Goal: Task Accomplishment & Management: Complete application form

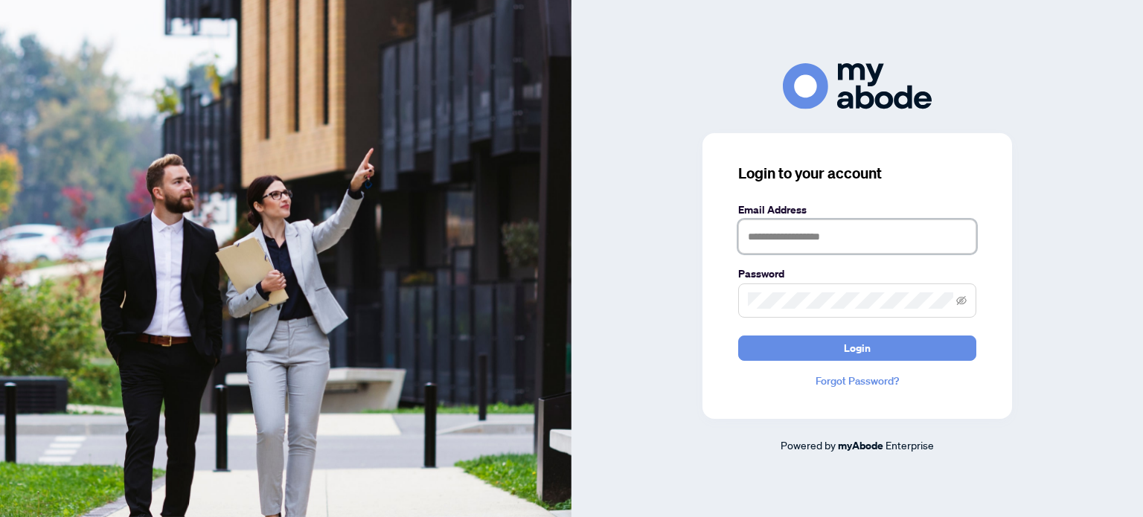
click at [797, 237] on input "text" at bounding box center [857, 236] width 238 height 34
type input "**********"
click at [962, 295] on icon "eye-invisible" at bounding box center [961, 300] width 10 height 10
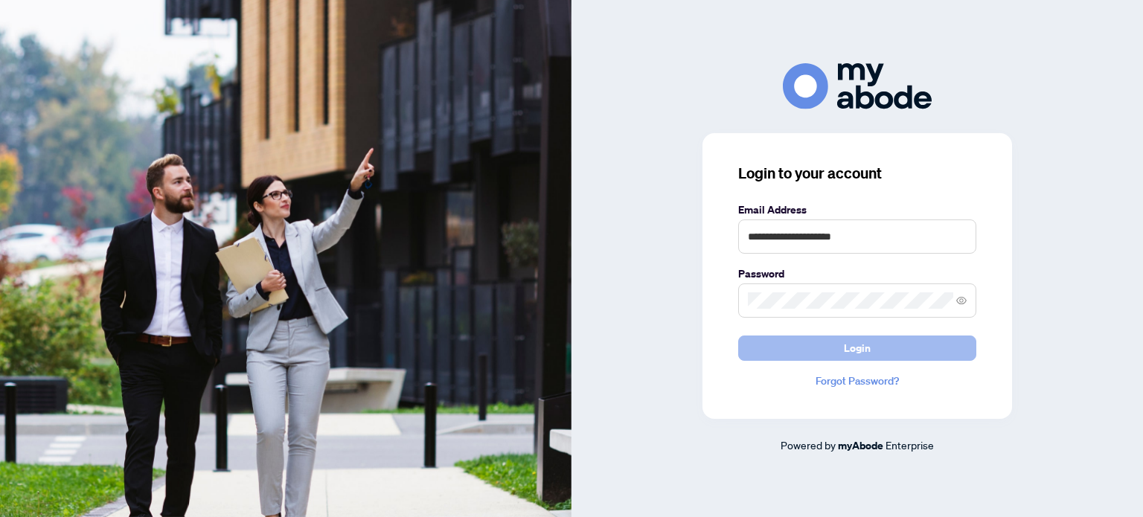
click at [853, 350] on span "Login" at bounding box center [856, 348] width 27 height 24
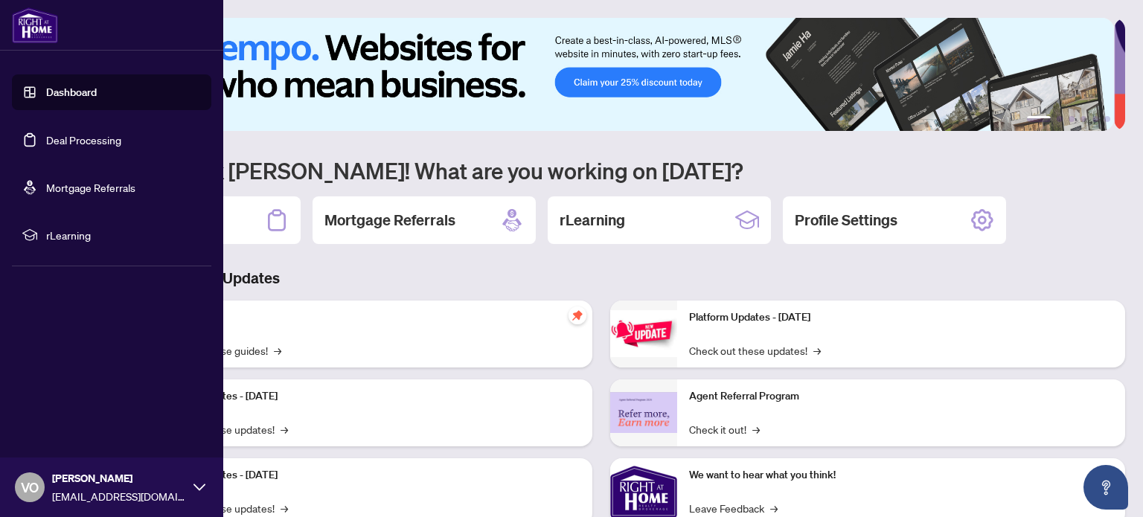
click at [71, 138] on link "Deal Processing" at bounding box center [83, 139] width 75 height 13
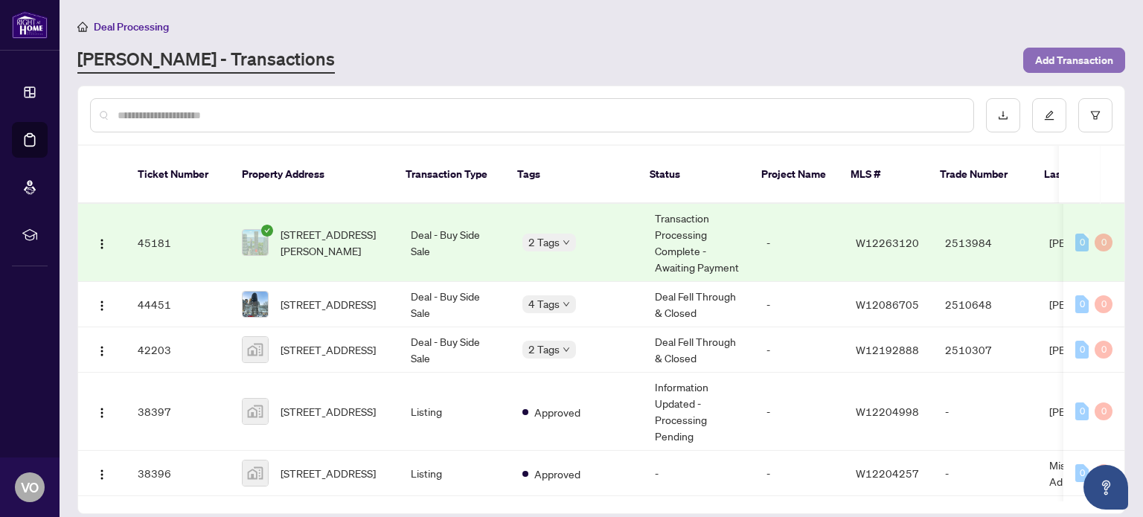
click at [1077, 59] on span "Add Transaction" at bounding box center [1074, 60] width 78 height 24
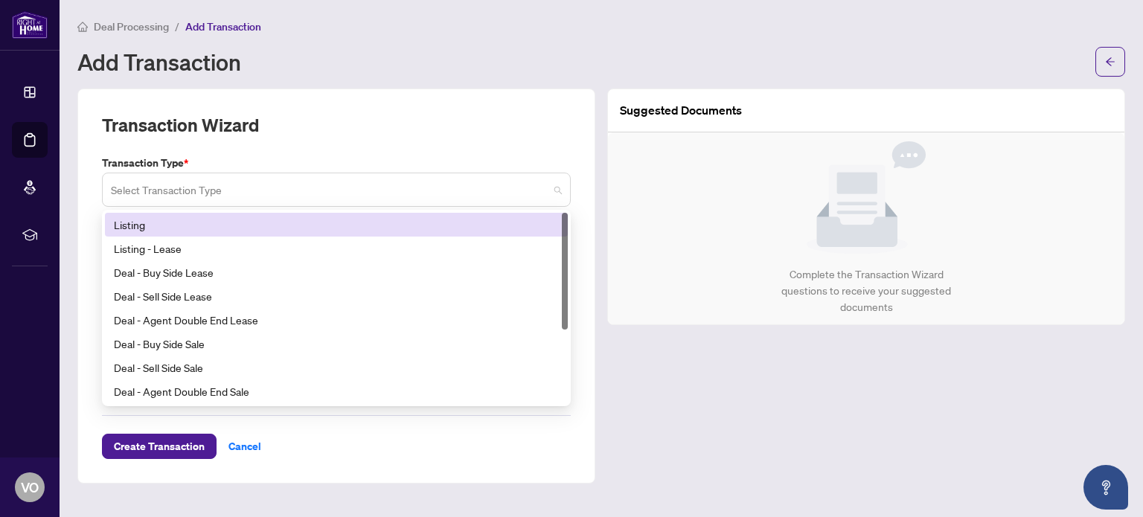
click at [556, 188] on span at bounding box center [336, 190] width 451 height 28
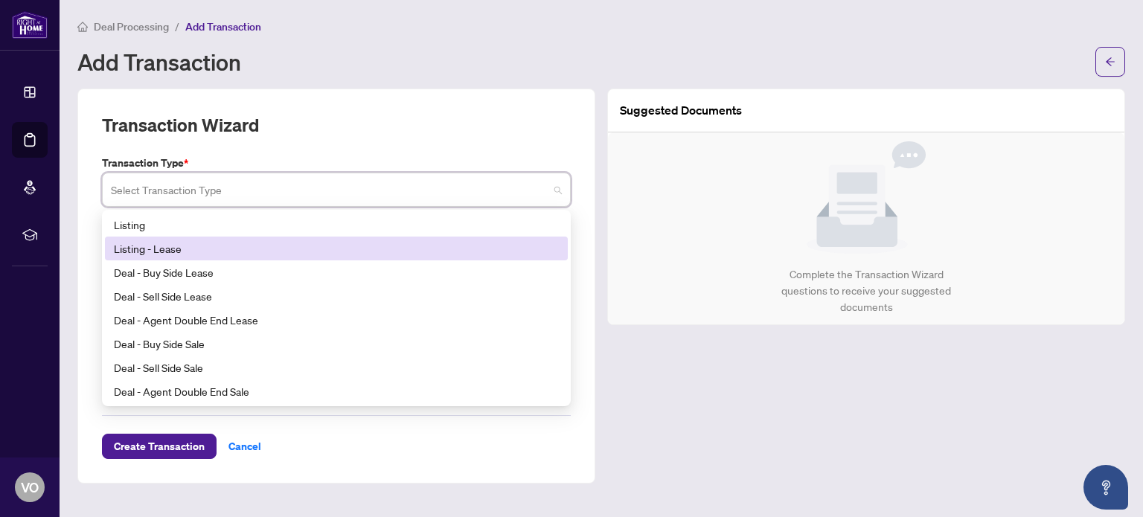
click at [167, 244] on div "Listing - Lease" at bounding box center [336, 248] width 445 height 16
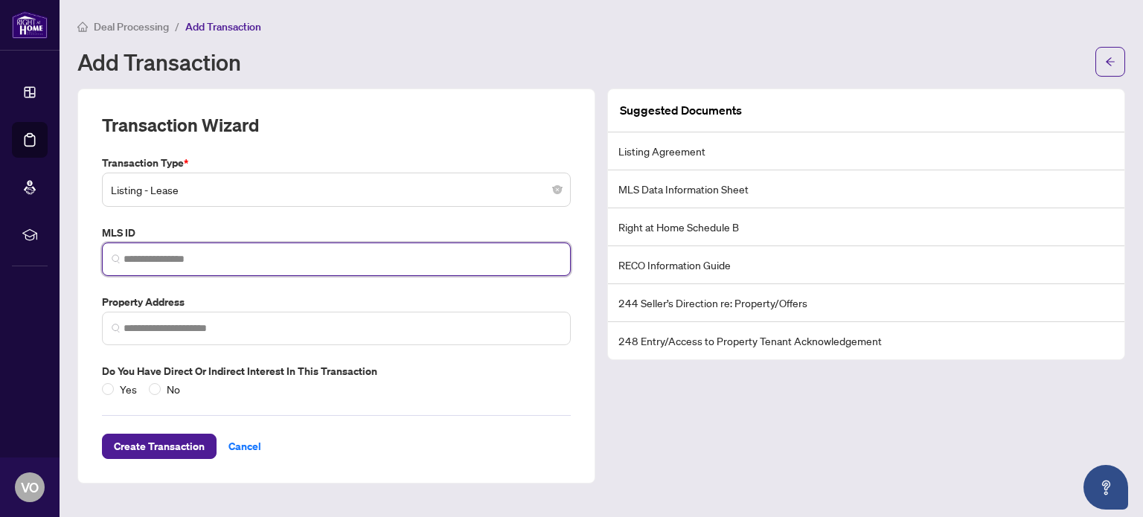
click at [168, 257] on input "search" at bounding box center [341, 259] width 437 height 16
paste input "*********"
type input "*********"
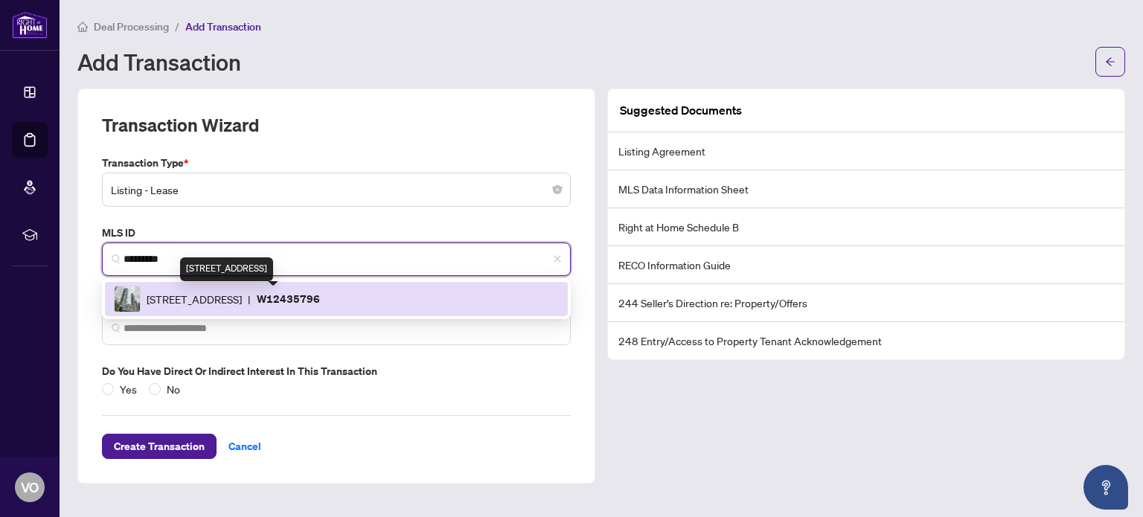
click at [242, 300] on span "[STREET_ADDRESS]" at bounding box center [194, 299] width 95 height 16
type input "**********"
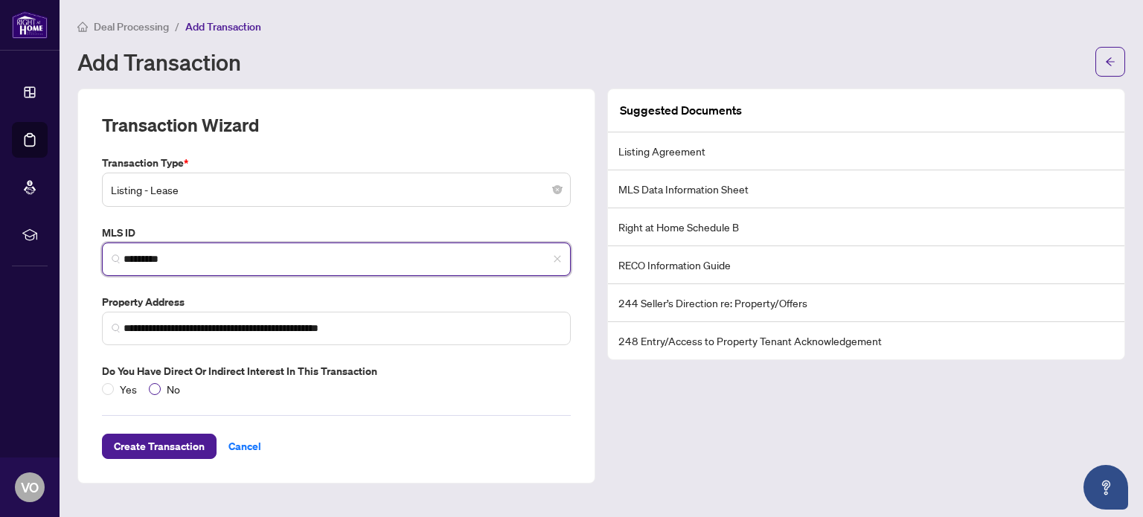
type input "*********"
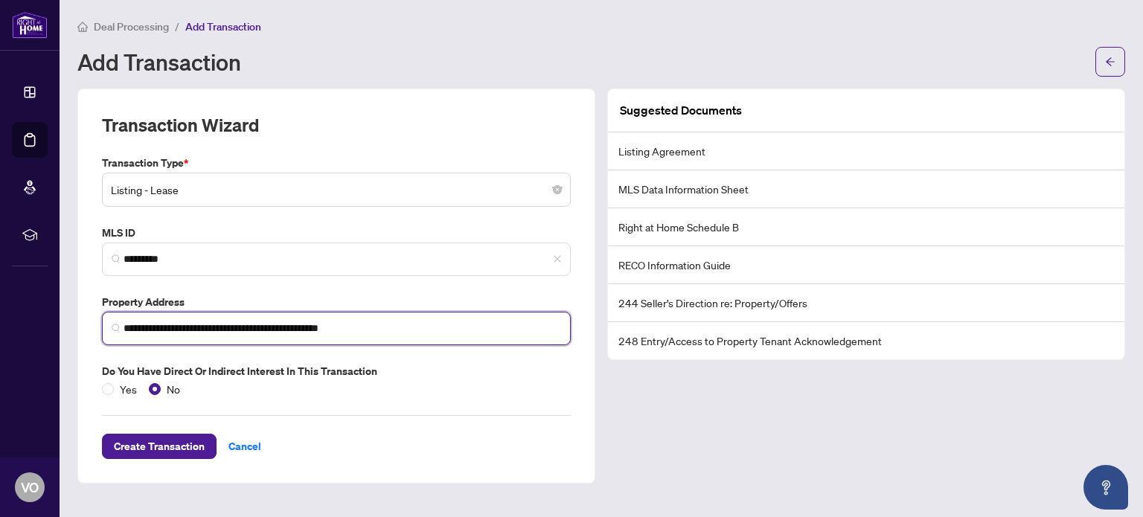
click at [123, 325] on input "**********" at bounding box center [341, 329] width 437 height 16
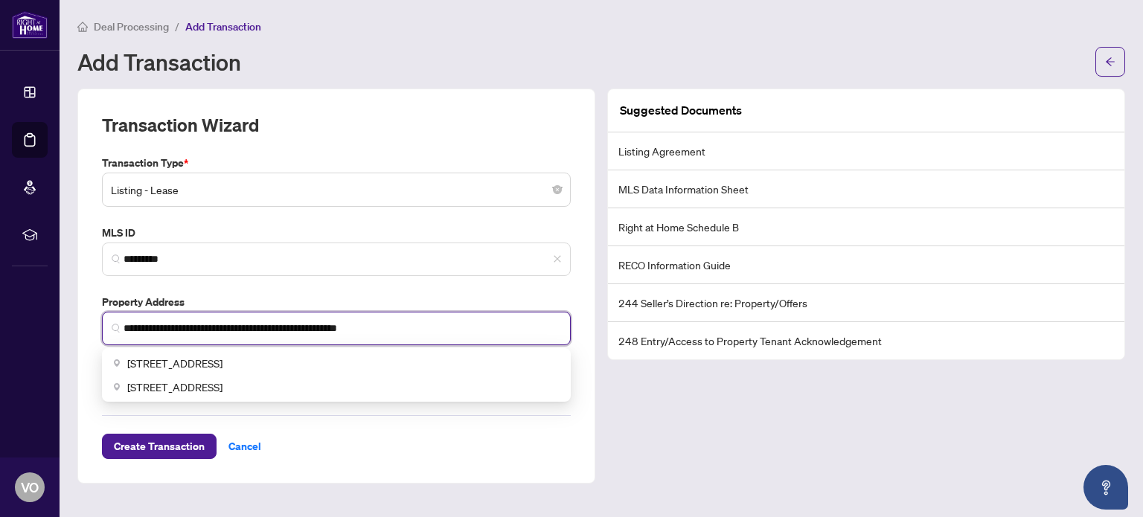
type input "**********"
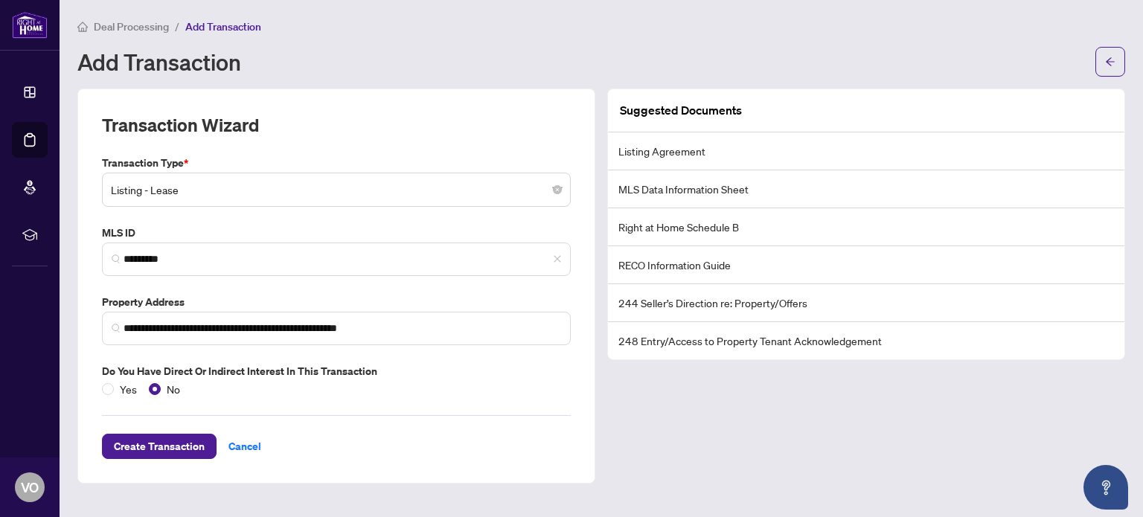
click at [402, 113] on div "Transaction Wizard" at bounding box center [336, 134] width 469 height 42
click at [152, 444] on span "Create Transaction" at bounding box center [159, 446] width 91 height 24
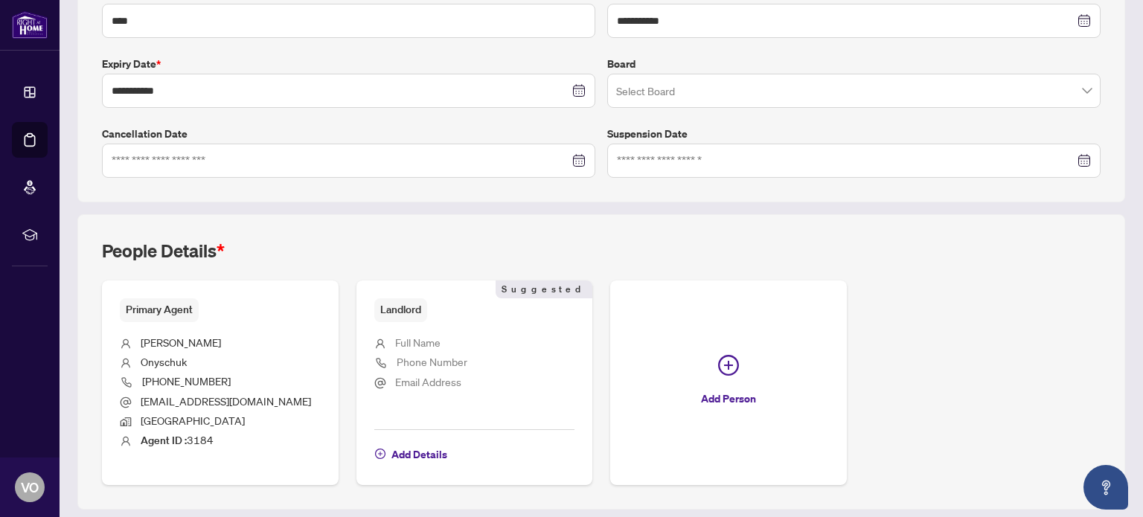
scroll to position [398, 0]
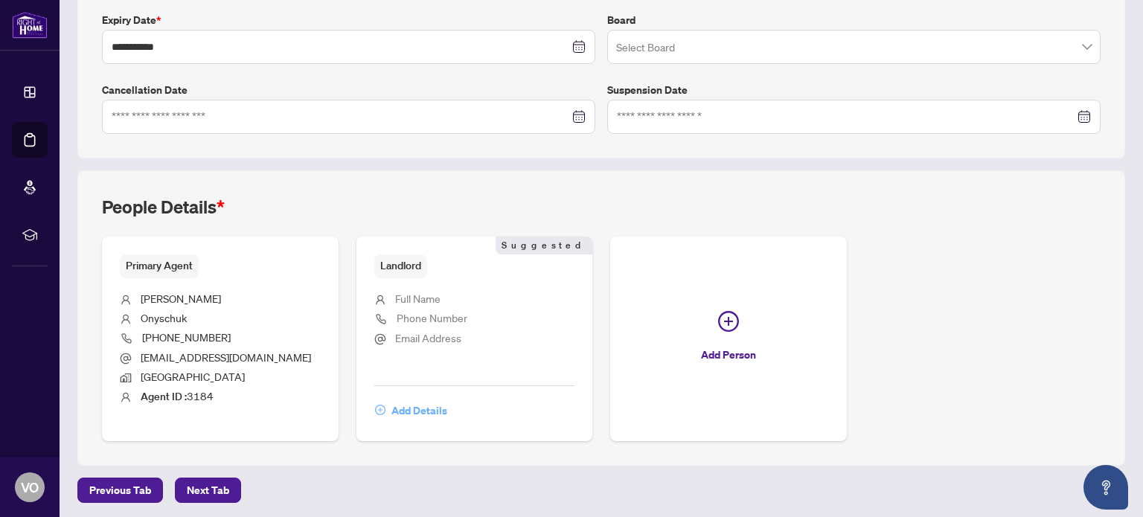
click at [414, 407] on span "Add Details" at bounding box center [419, 411] width 56 height 24
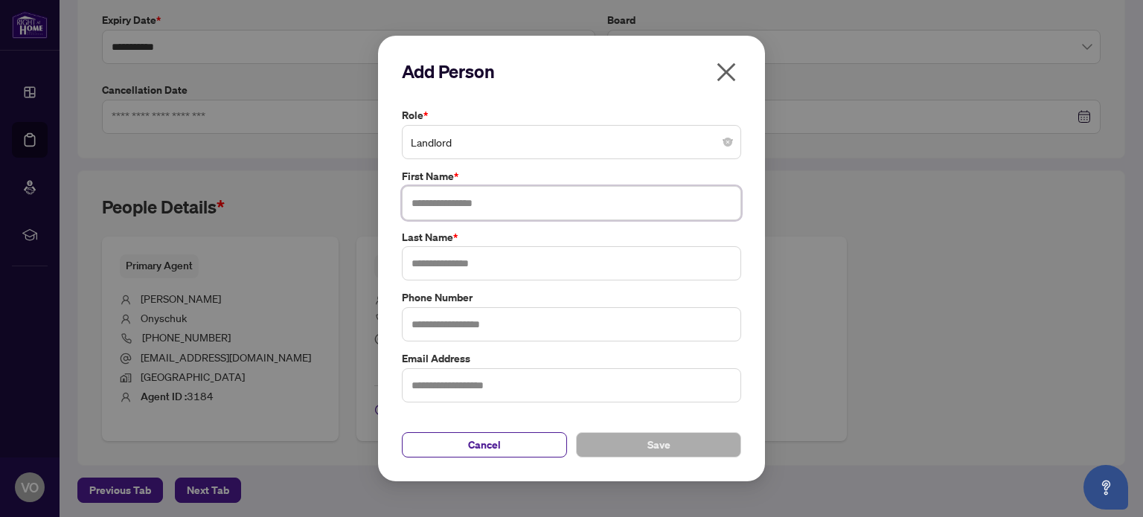
click at [456, 200] on input "text" at bounding box center [571, 203] width 339 height 34
paste input "*******"
type input "*******"
click at [477, 268] on input "text" at bounding box center [571, 263] width 339 height 34
paste input "**********"
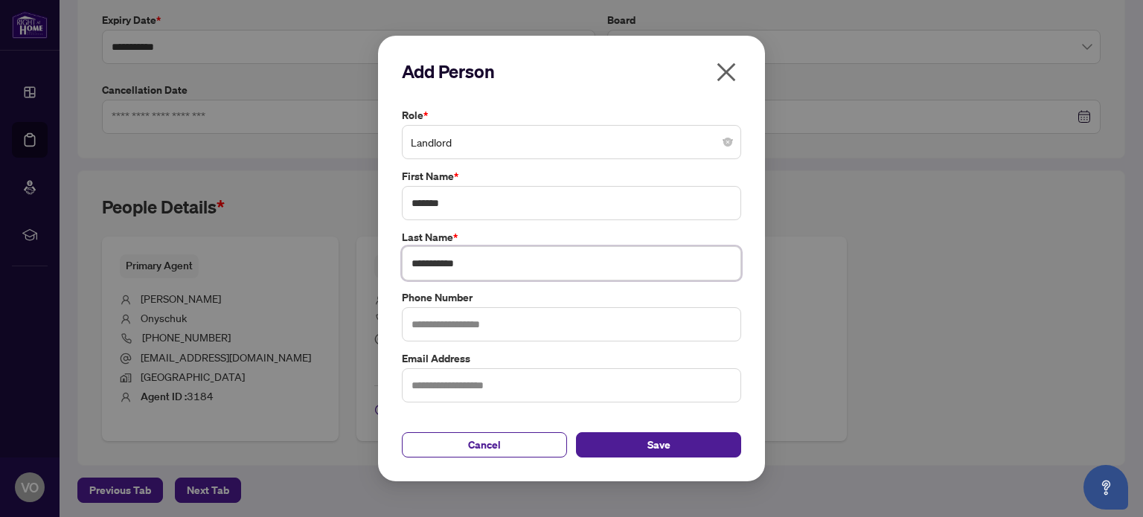
type input "**********"
click at [721, 231] on label "Last Name *" at bounding box center [571, 237] width 339 height 16
click at [649, 444] on span "Save" at bounding box center [658, 445] width 23 height 24
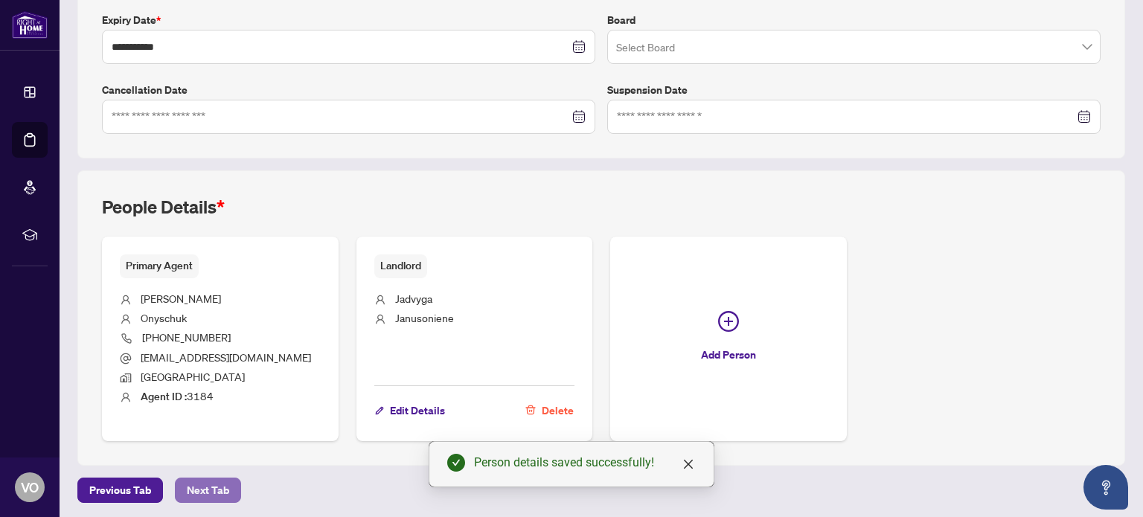
click at [210, 486] on span "Next Tab" at bounding box center [208, 490] width 42 height 24
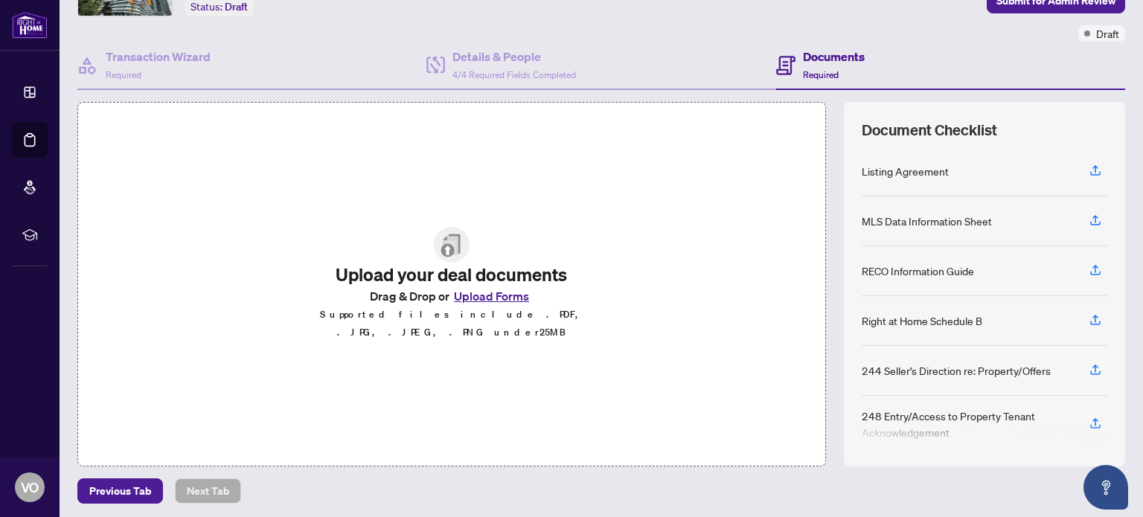
scroll to position [104, 0]
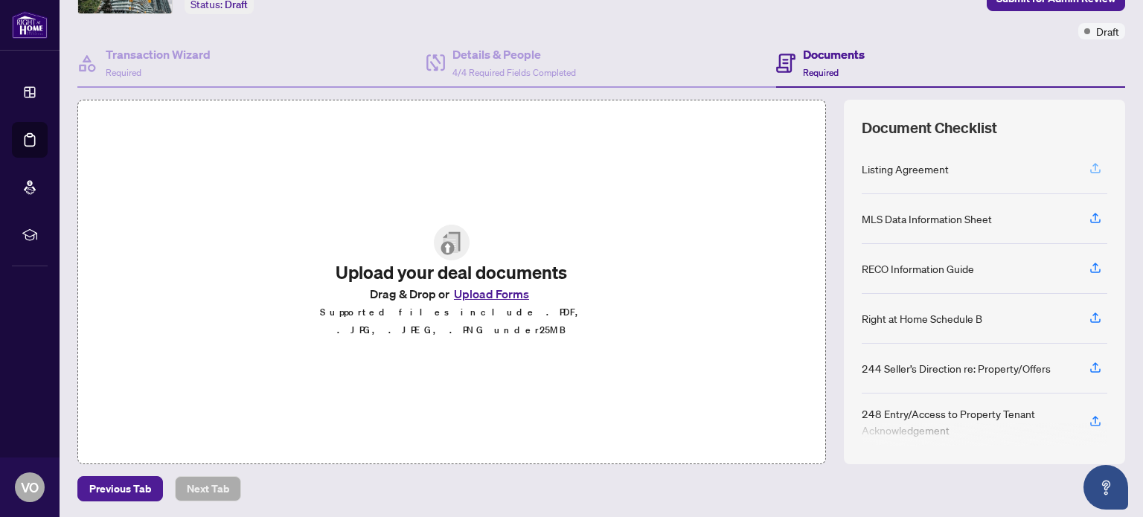
click at [1092, 164] on icon "button" at bounding box center [1095, 166] width 6 height 7
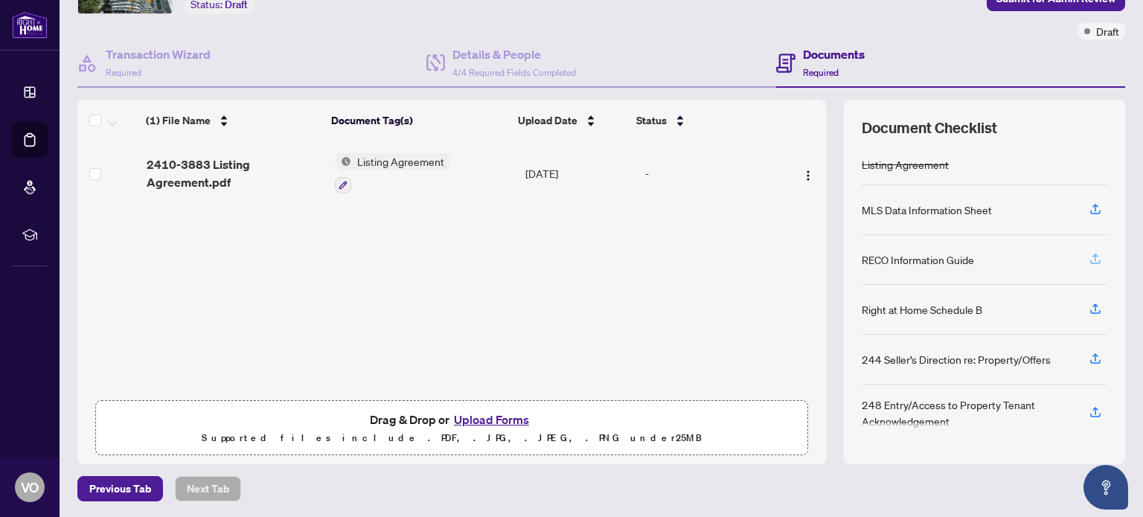
click at [1088, 253] on icon "button" at bounding box center [1094, 258] width 13 height 13
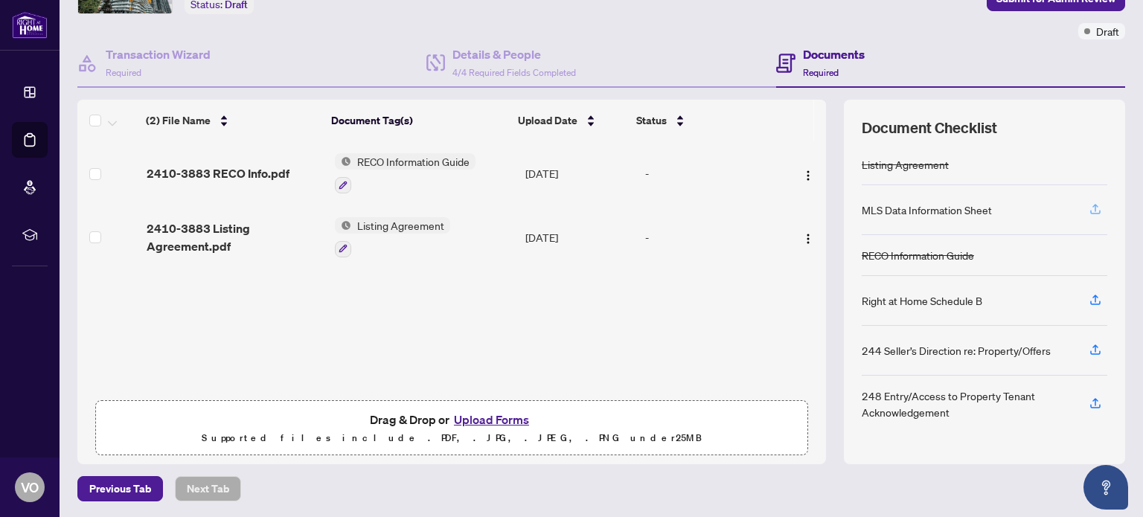
click at [1088, 204] on icon "button" at bounding box center [1094, 208] width 13 height 13
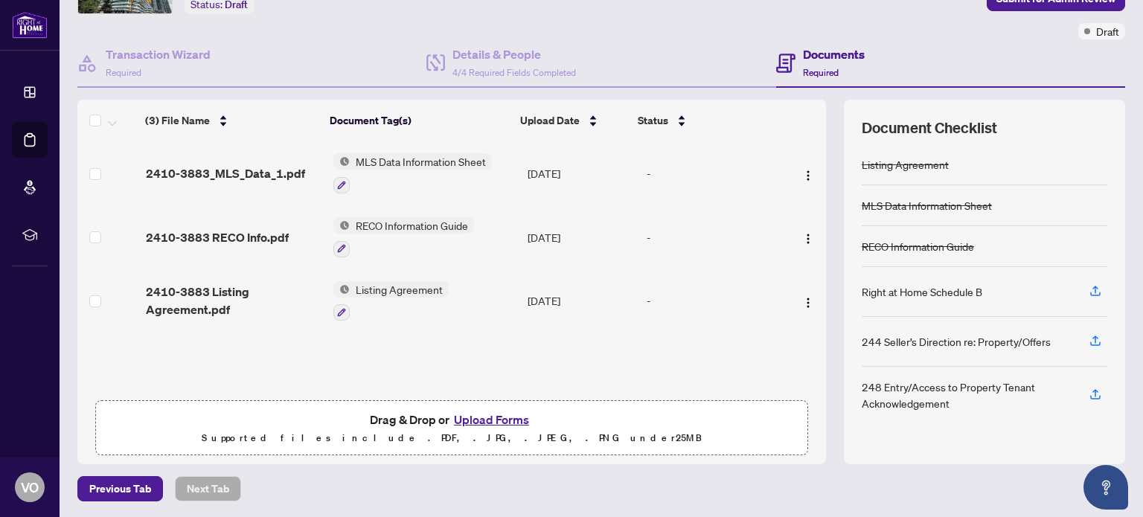
click at [477, 419] on button "Upload Forms" at bounding box center [491, 419] width 84 height 19
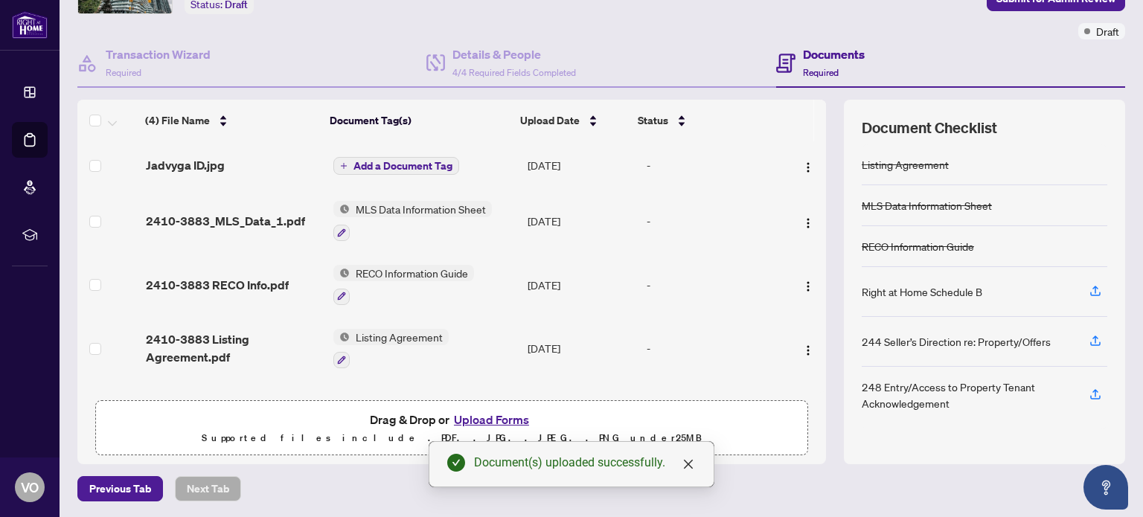
click at [425, 161] on span "Add a Document Tag" at bounding box center [402, 166] width 99 height 10
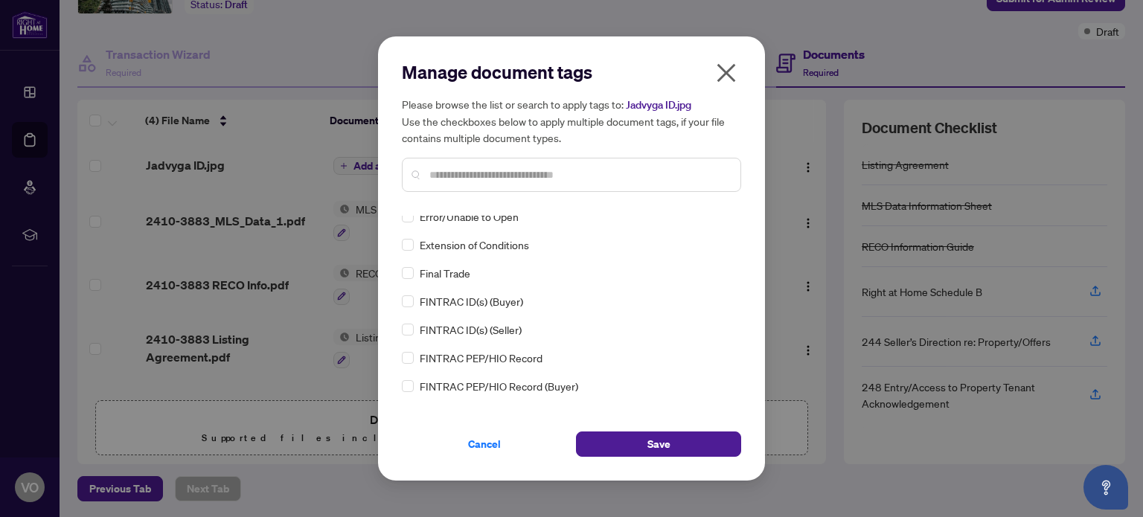
scroll to position [0, 0]
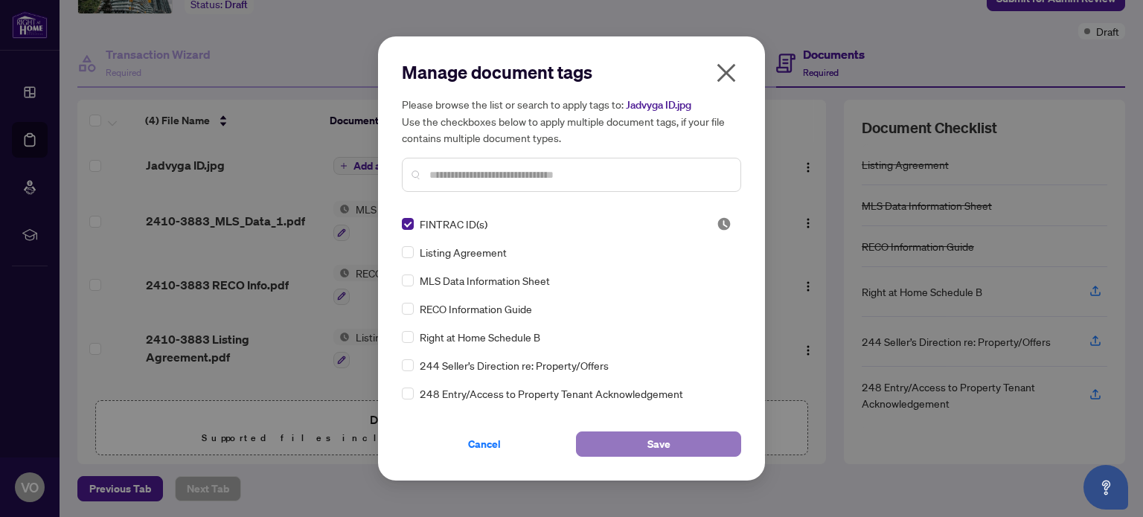
click at [643, 442] on button "Save" at bounding box center [658, 443] width 165 height 25
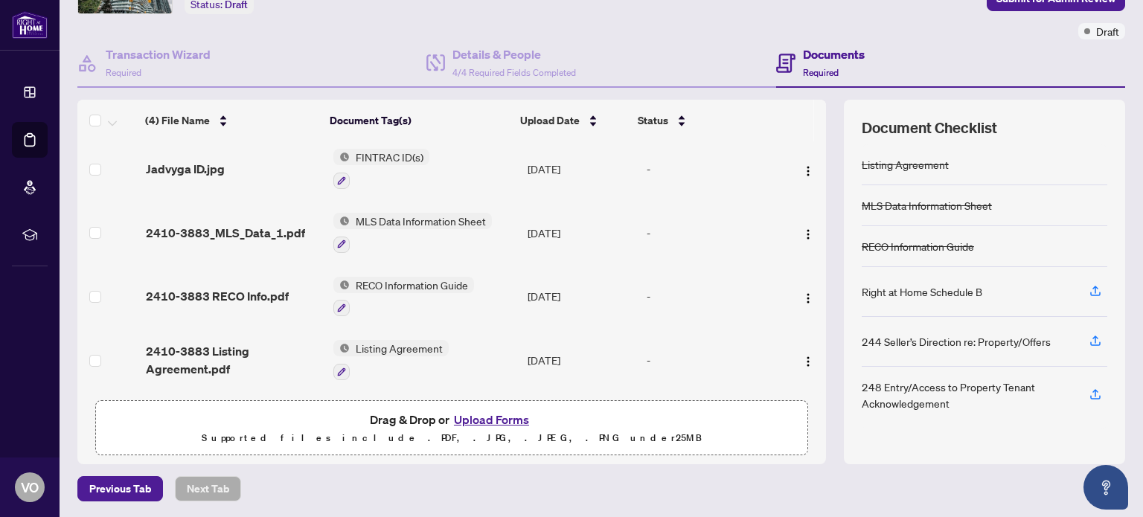
scroll to position [104, 0]
click at [116, 486] on span "Previous Tab" at bounding box center [120, 489] width 62 height 24
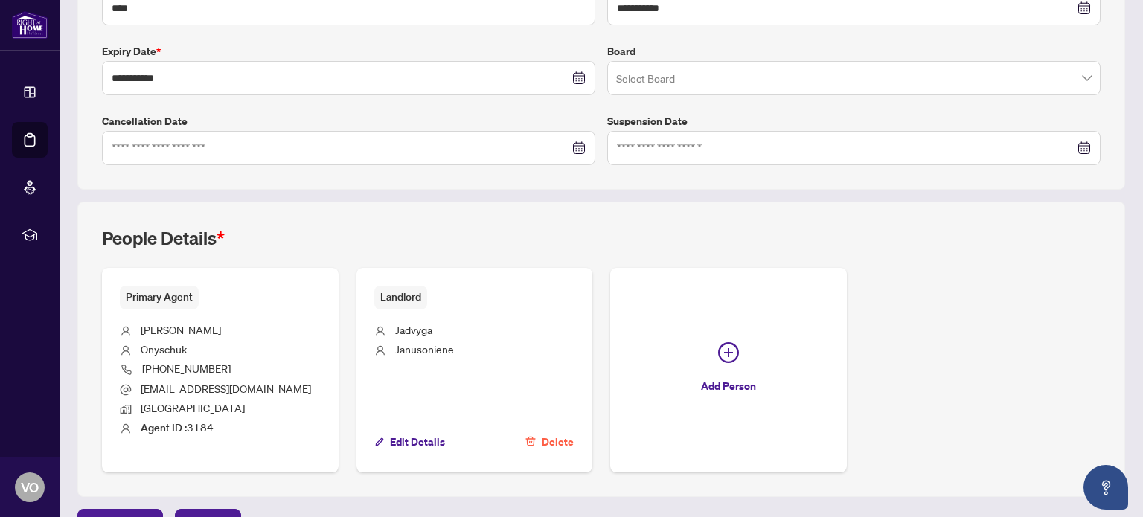
scroll to position [398, 0]
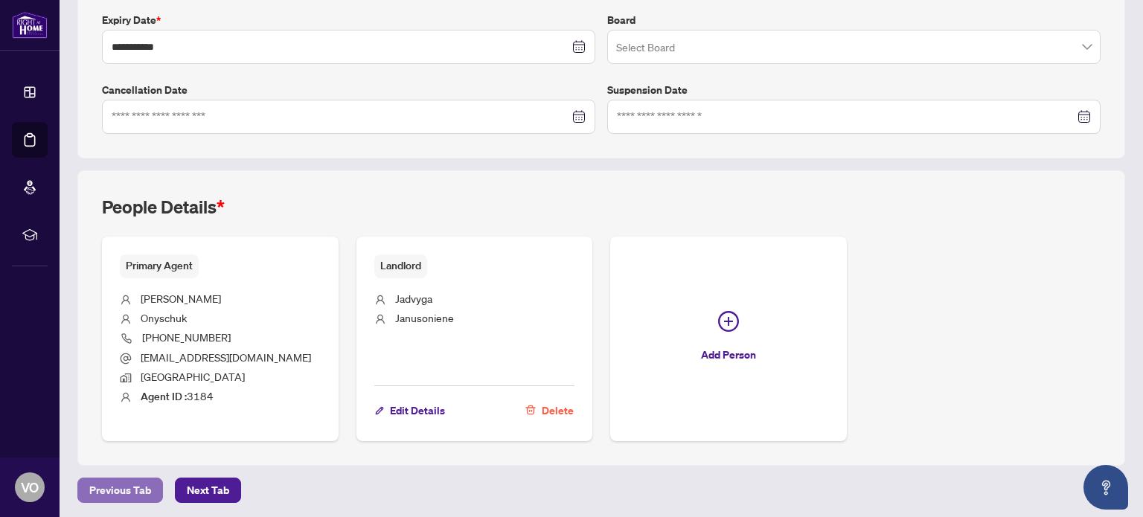
click at [111, 484] on span "Previous Tab" at bounding box center [120, 490] width 62 height 24
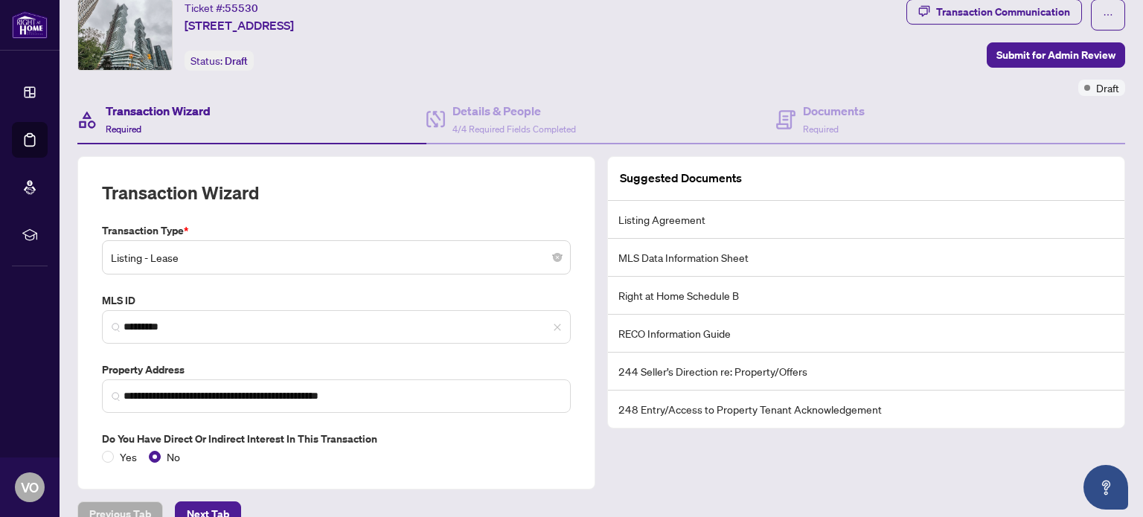
scroll to position [72, 0]
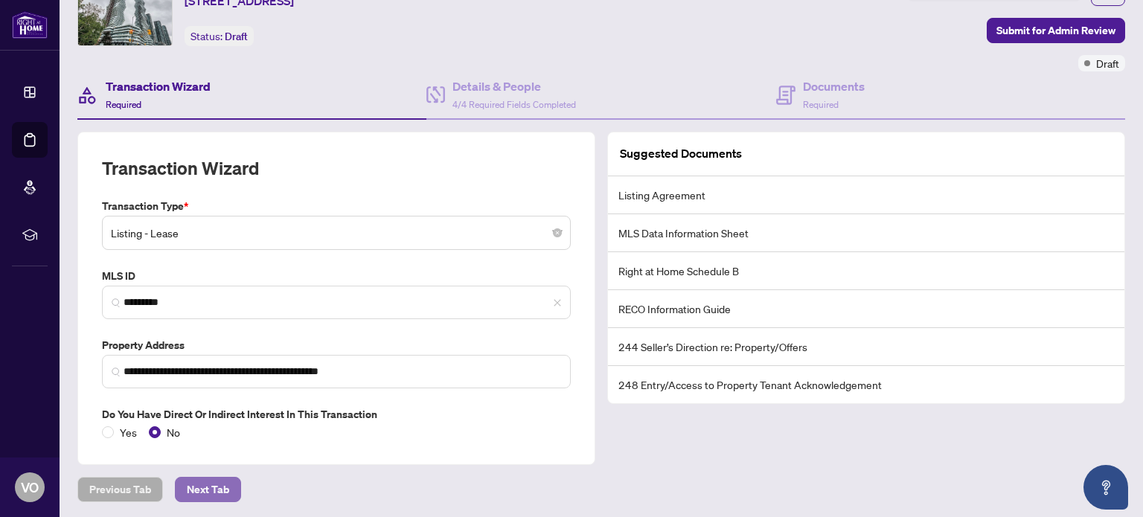
click at [208, 485] on span "Next Tab" at bounding box center [208, 490] width 42 height 24
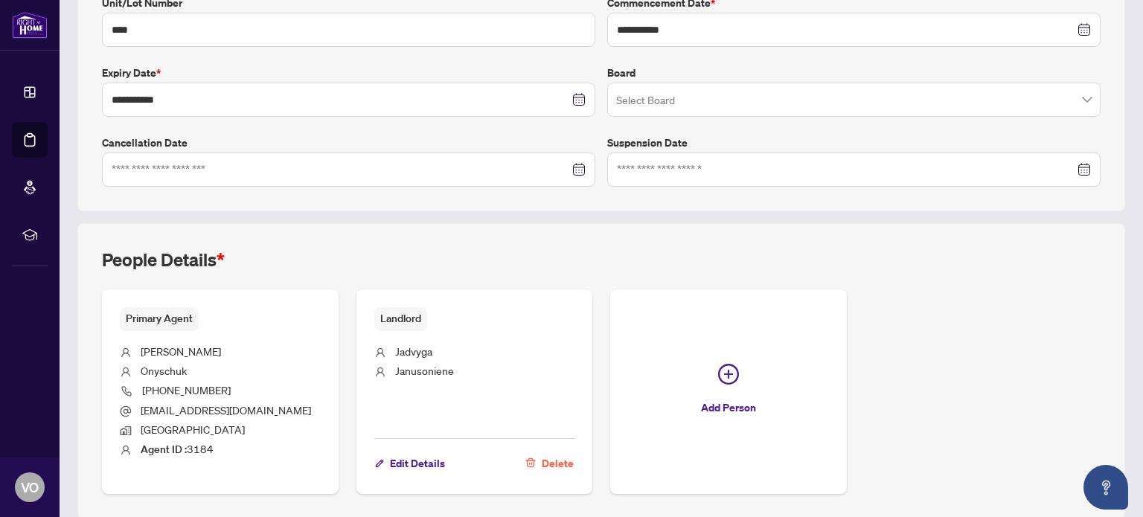
scroll to position [398, 0]
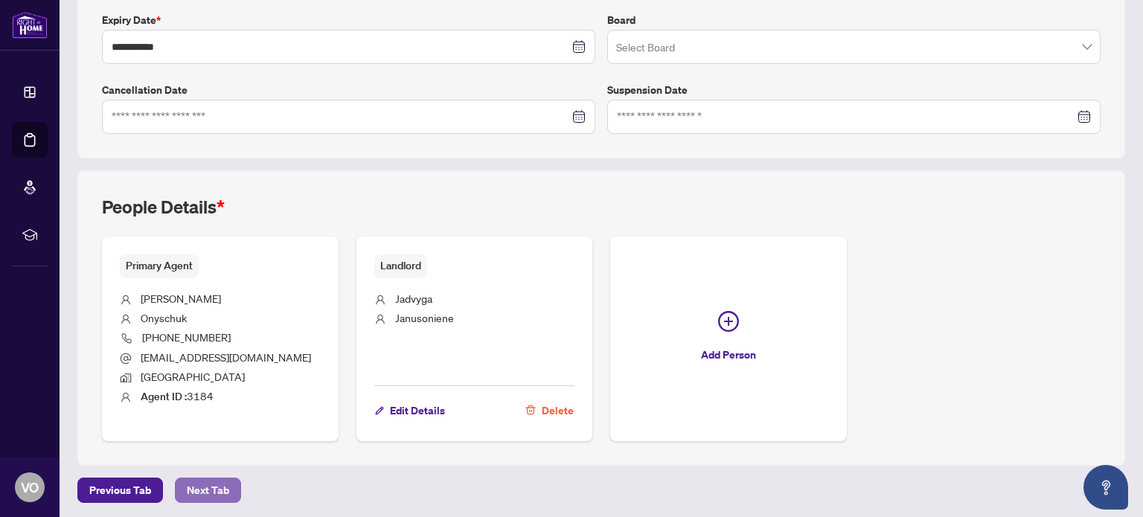
click at [193, 485] on span "Next Tab" at bounding box center [208, 490] width 42 height 24
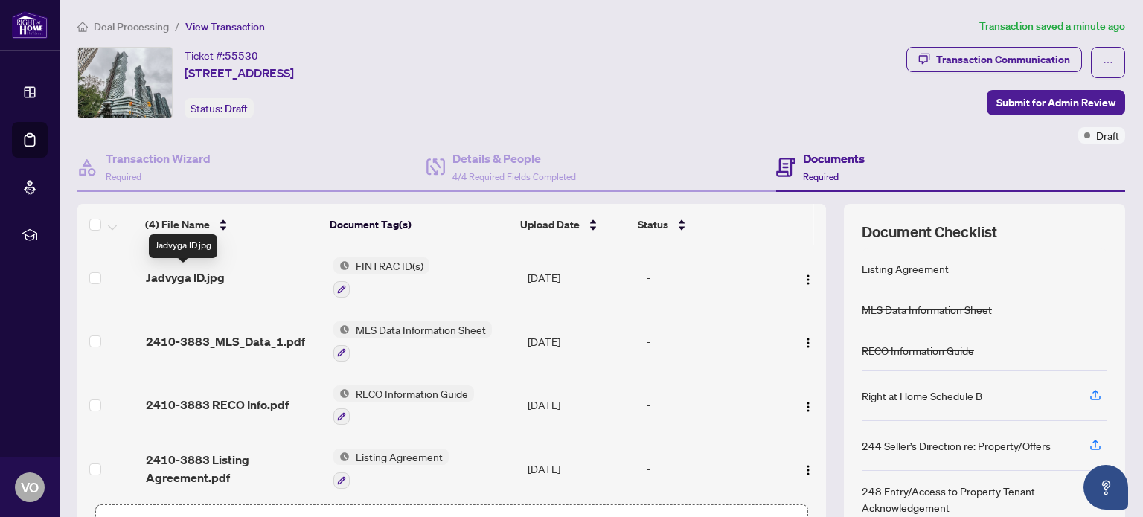
click at [188, 273] on span "Jadvyga ID.jpg" at bounding box center [185, 278] width 79 height 18
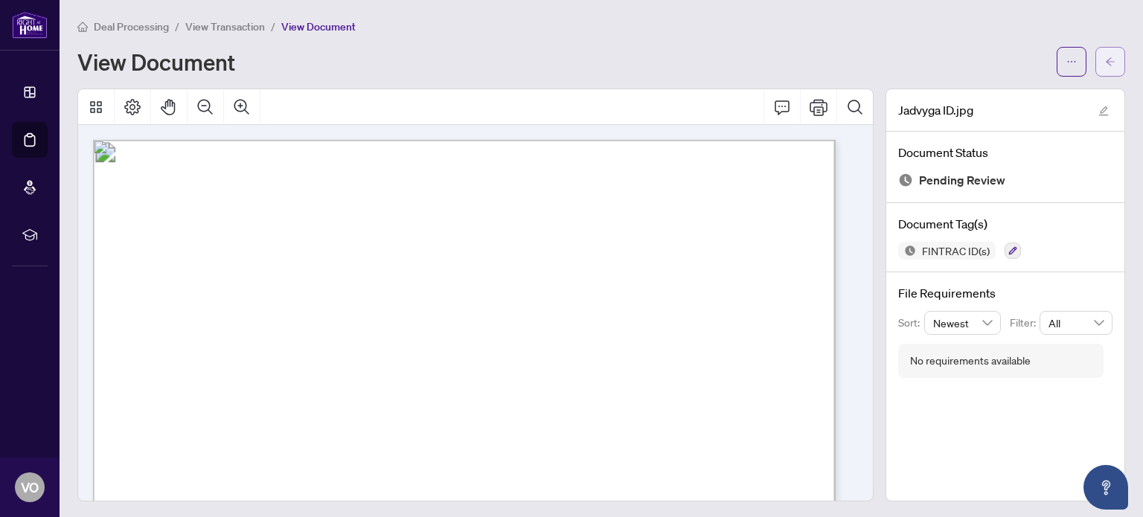
click at [1105, 57] on icon "arrow-left" at bounding box center [1109, 61] width 9 height 8
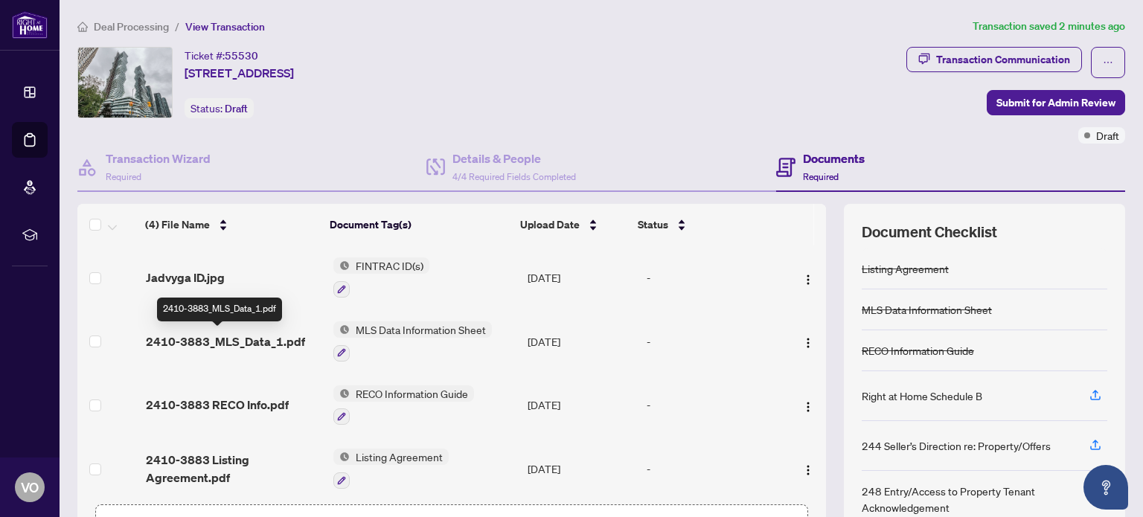
click at [207, 341] on span "2410-3883_MLS_Data_1.pdf" at bounding box center [225, 341] width 159 height 18
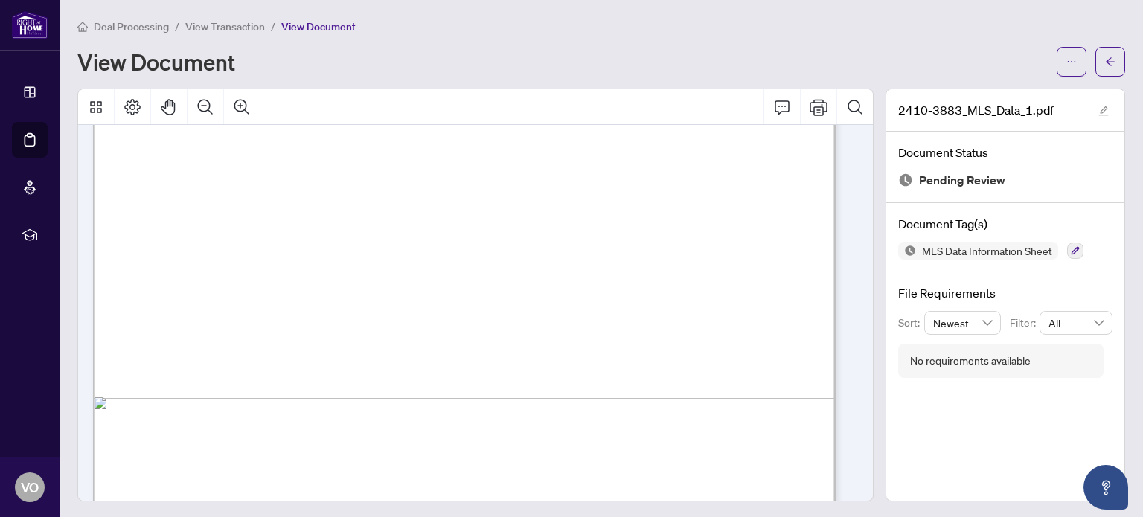
scroll to position [702, 0]
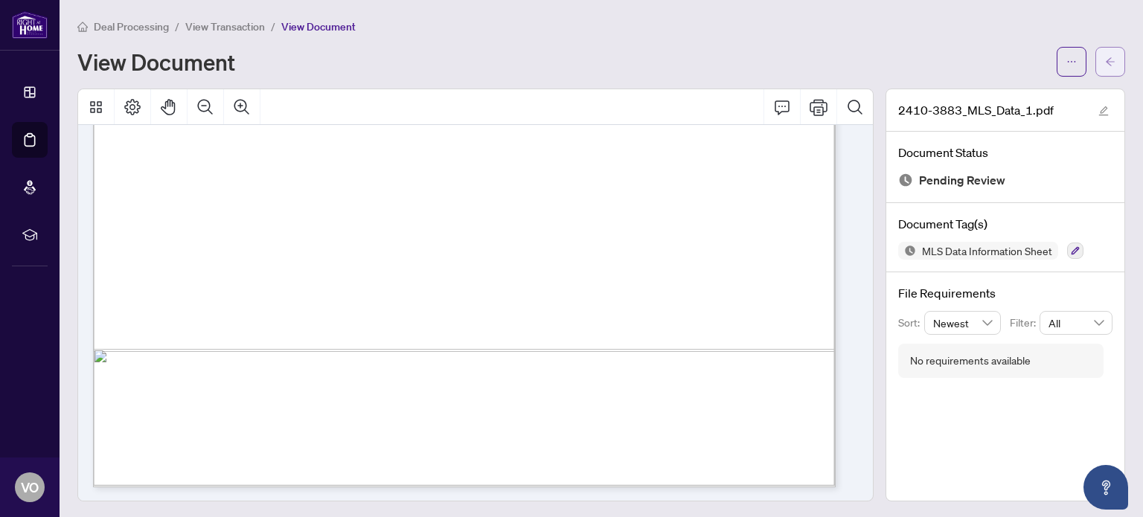
click at [1105, 59] on icon "arrow-left" at bounding box center [1110, 62] width 10 height 10
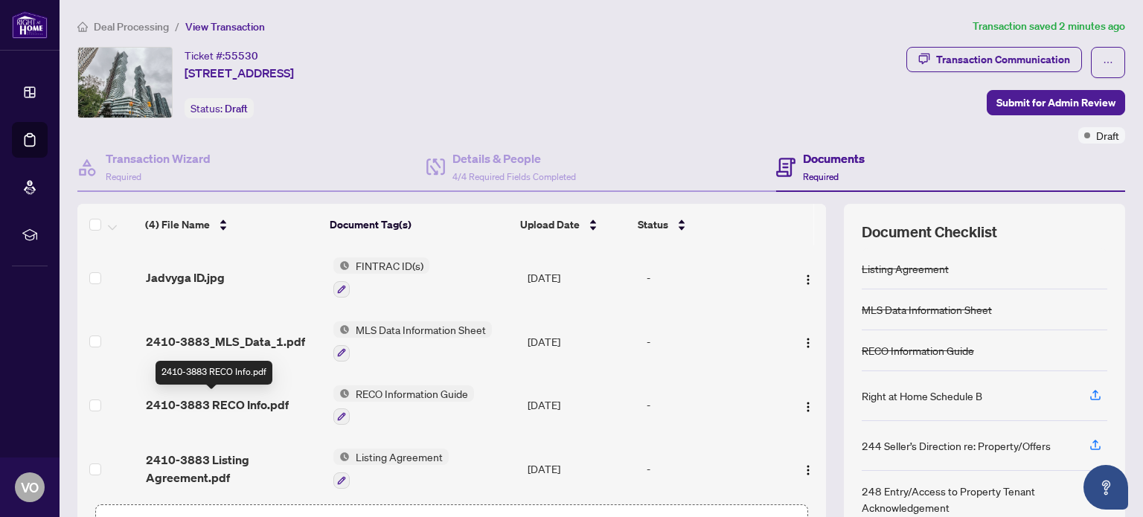
click at [251, 400] on span "2410-3883 RECO Info.pdf" at bounding box center [217, 405] width 143 height 18
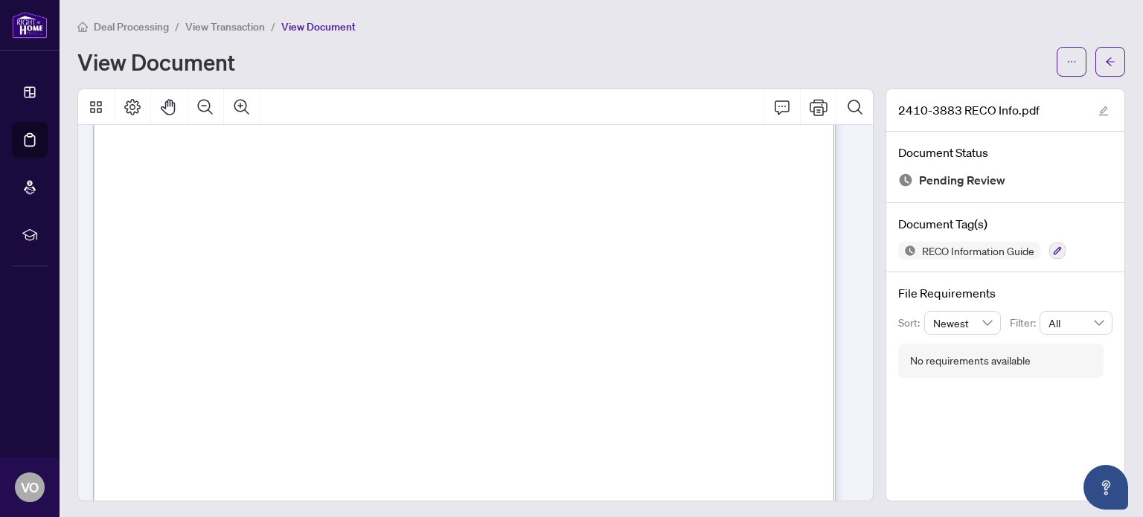
scroll to position [12124, 0]
click at [1105, 59] on icon "arrow-left" at bounding box center [1109, 61] width 9 height 8
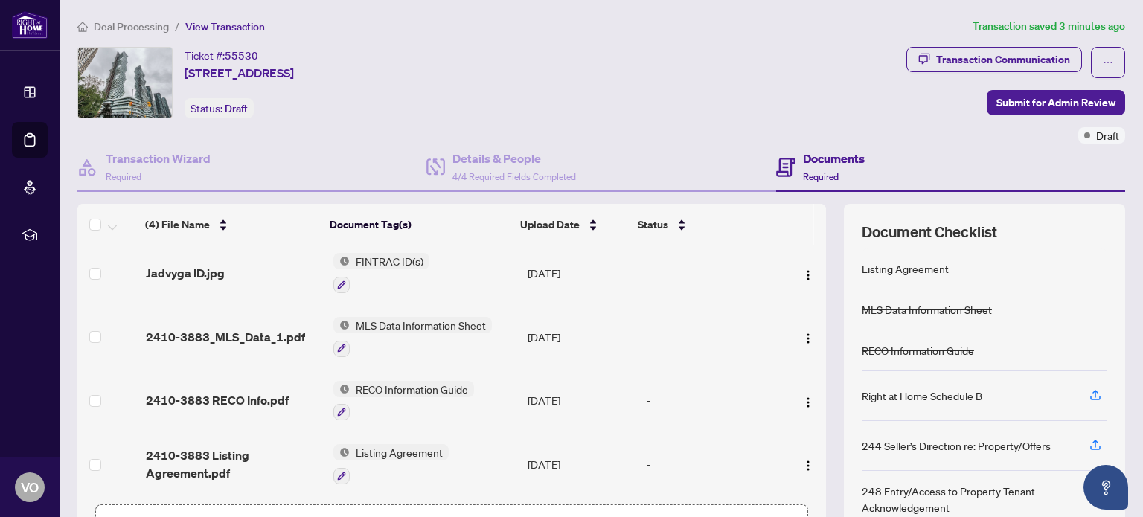
scroll to position [6, 0]
click at [197, 457] on span "2410-3883 Listing Agreement.pdf" at bounding box center [233, 464] width 175 height 36
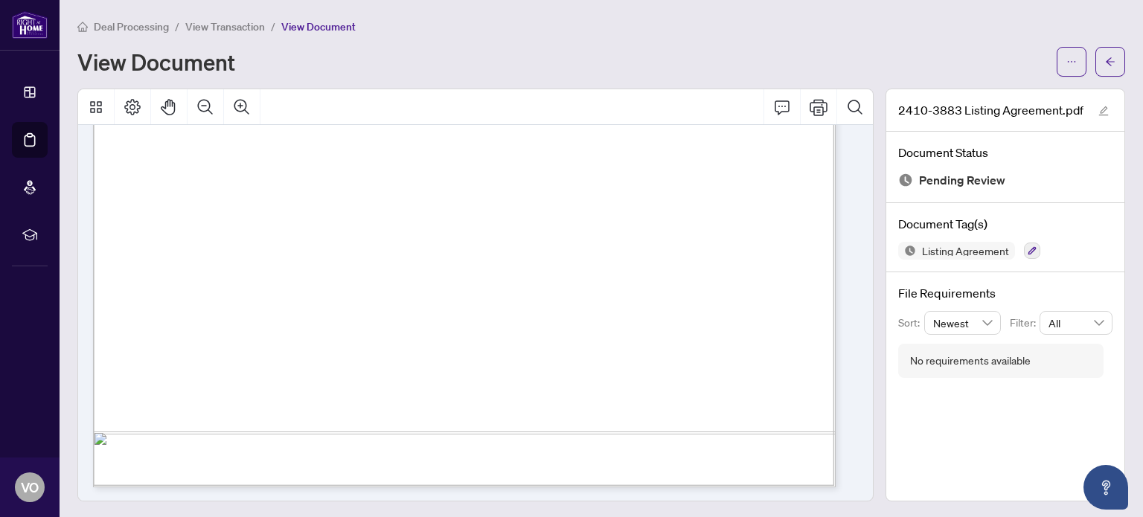
scroll to position [1, 0]
click at [1105, 57] on icon "arrow-left" at bounding box center [1110, 60] width 10 height 10
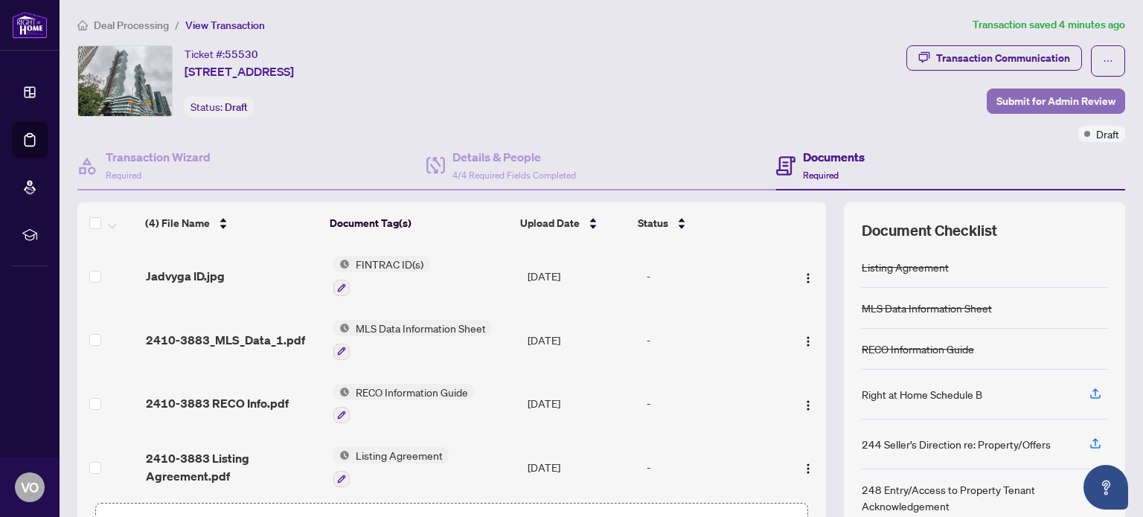
click at [1023, 98] on span "Submit for Admin Review" at bounding box center [1055, 101] width 119 height 24
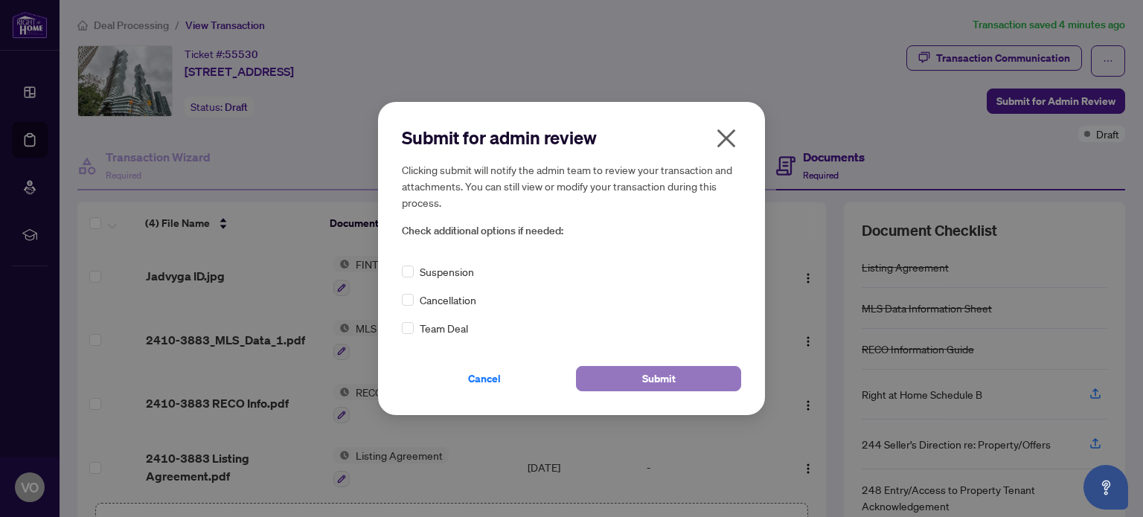
click at [656, 378] on span "Submit" at bounding box center [658, 379] width 33 height 24
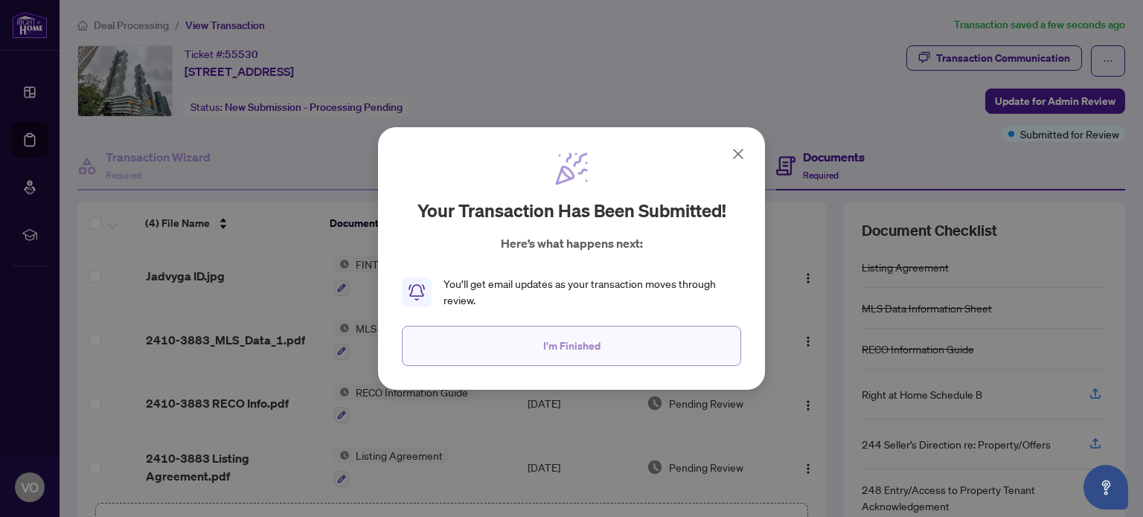
click at [578, 344] on span "I'm Finished" at bounding box center [571, 346] width 57 height 24
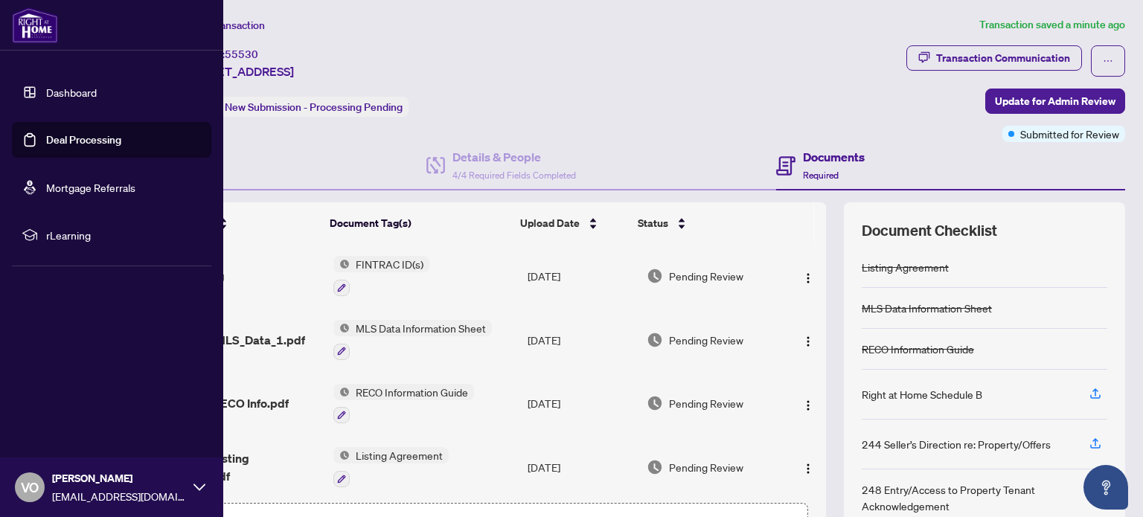
click at [62, 139] on link "Deal Processing" at bounding box center [83, 139] width 75 height 13
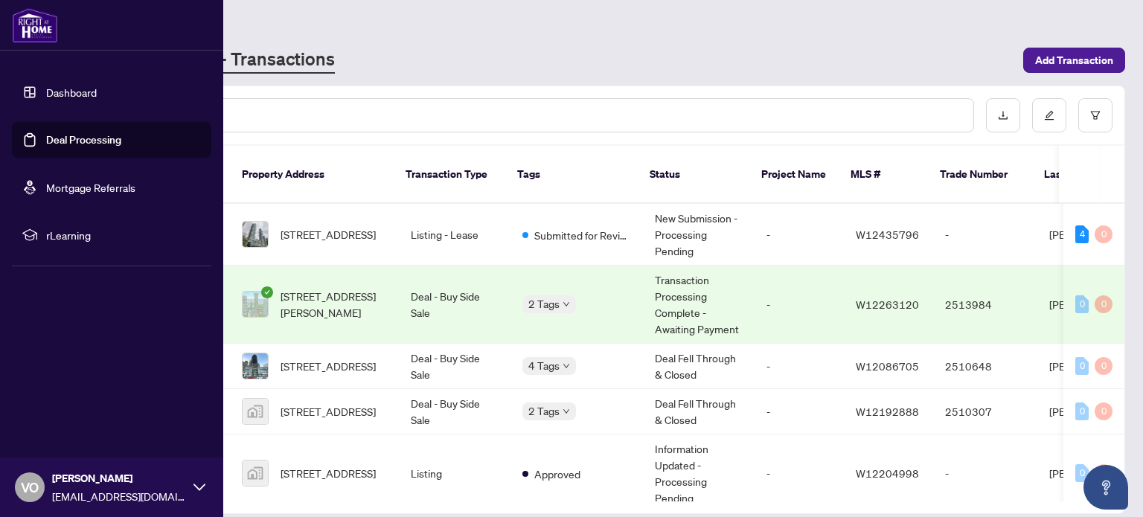
click at [78, 91] on link "Dashboard" at bounding box center [71, 92] width 51 height 13
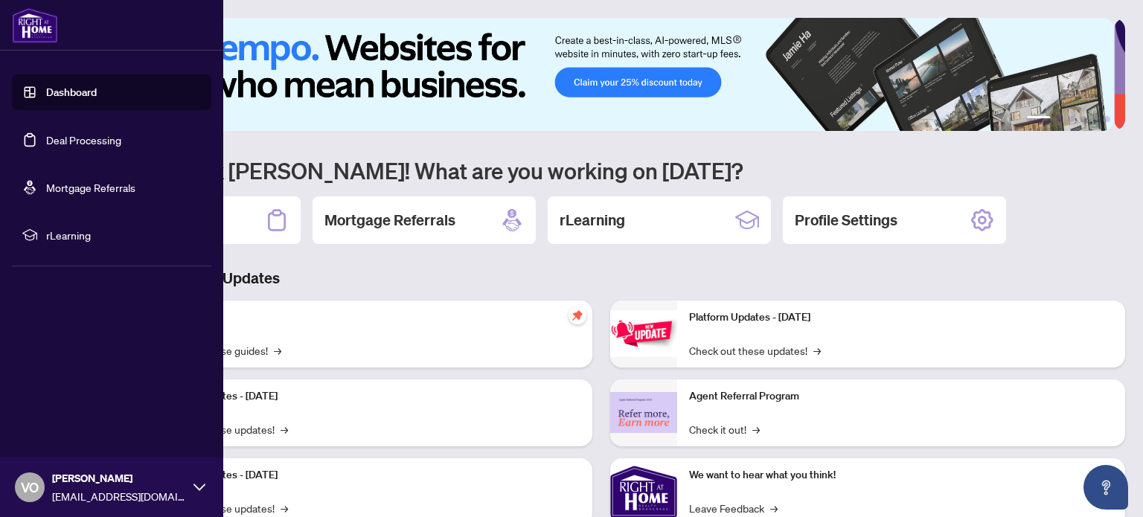
click at [196, 485] on icon at bounding box center [199, 487] width 12 height 12
click at [60, 396] on span "Logout" at bounding box center [59, 399] width 33 height 24
